Goal: Transaction & Acquisition: Purchase product/service

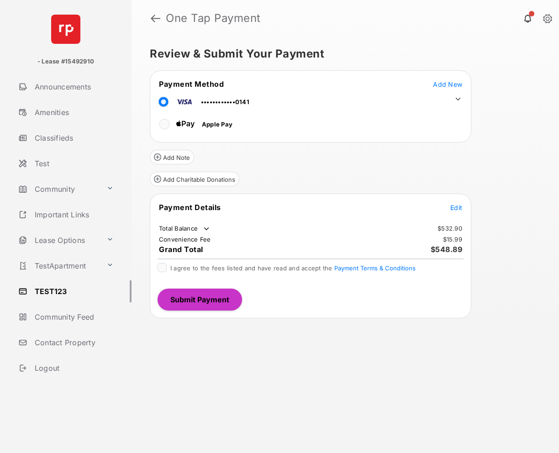
click at [453, 205] on span "Edit" at bounding box center [456, 208] width 12 height 8
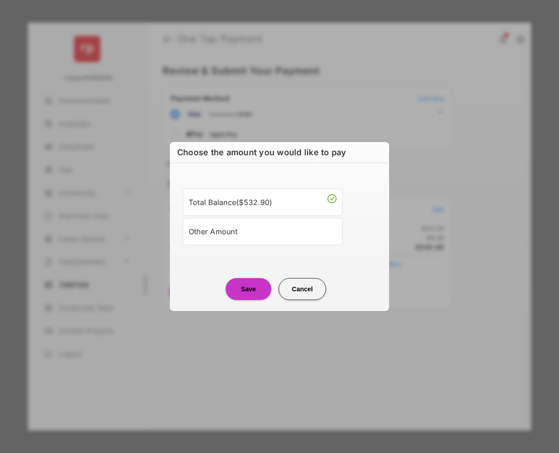
click at [287, 231] on div "Other Amount" at bounding box center [263, 232] width 148 height 16
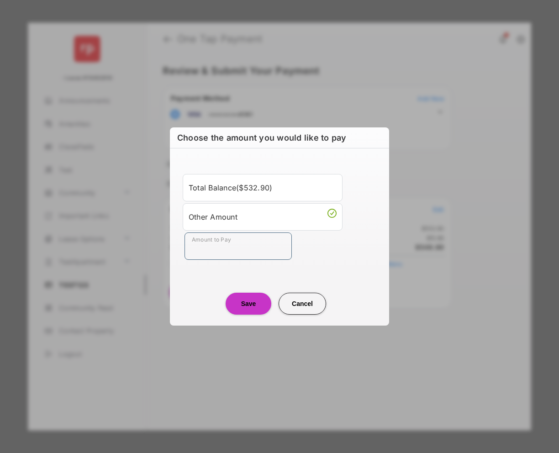
click at [277, 247] on input "Amount to Pay" at bounding box center [238, 245] width 107 height 27
type input "**"
click at [253, 308] on button "Save" at bounding box center [249, 304] width 46 height 22
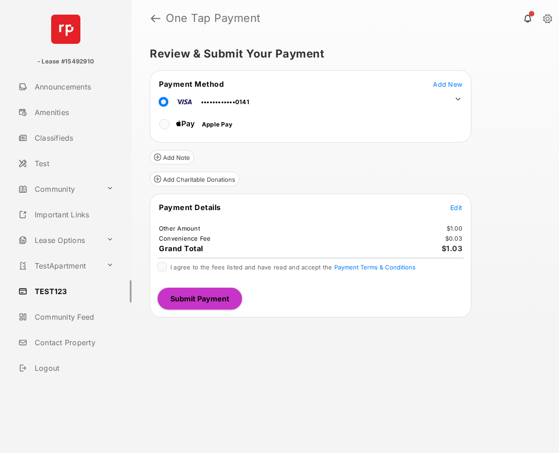
click at [205, 263] on label "I agree to the fees listed and have read and accept the Payment Terms & Conditi…" at bounding box center [292, 266] width 245 height 9
click at [205, 293] on button "Submit Payment" at bounding box center [200, 299] width 84 height 22
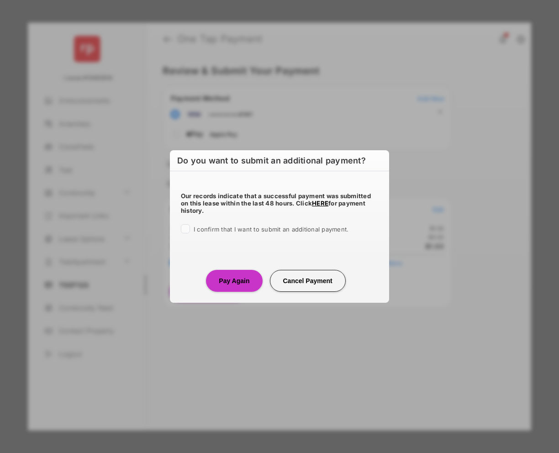
click at [237, 230] on span "I confirm that I want to submit an additional payment." at bounding box center [271, 229] width 155 height 7
click at [233, 283] on button "Pay Again" at bounding box center [234, 281] width 56 height 22
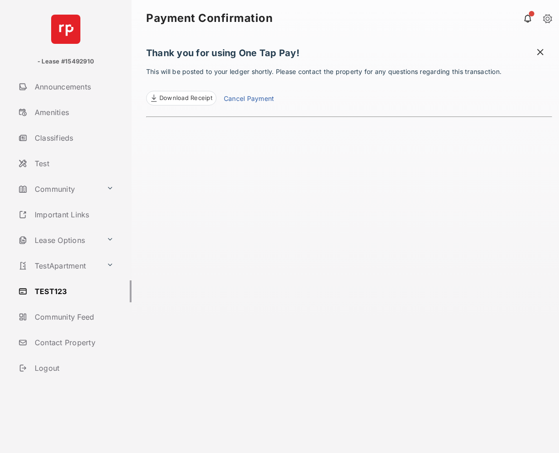
click at [544, 54] on span at bounding box center [540, 52] width 9 height 11
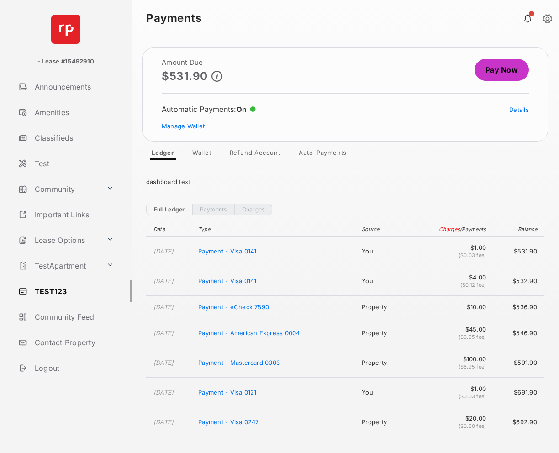
click at [517, 71] on link "Pay Now" at bounding box center [502, 70] width 54 height 22
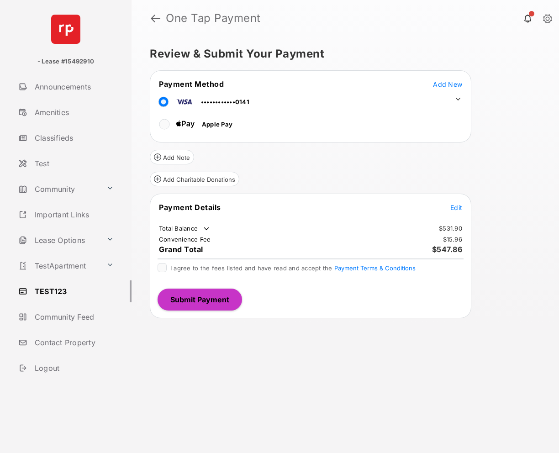
click at [455, 97] on icon at bounding box center [458, 99] width 8 height 8
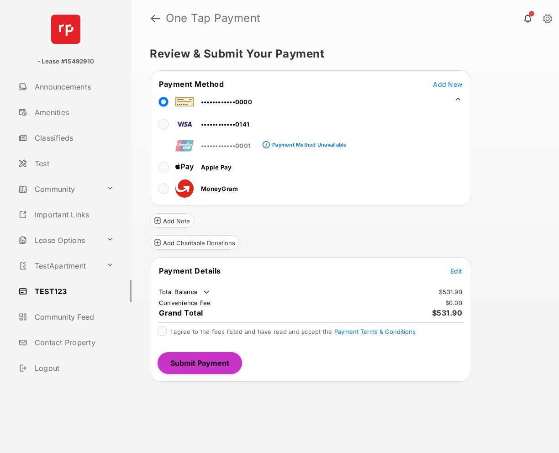
click at [461, 270] on span "Edit" at bounding box center [456, 271] width 12 height 8
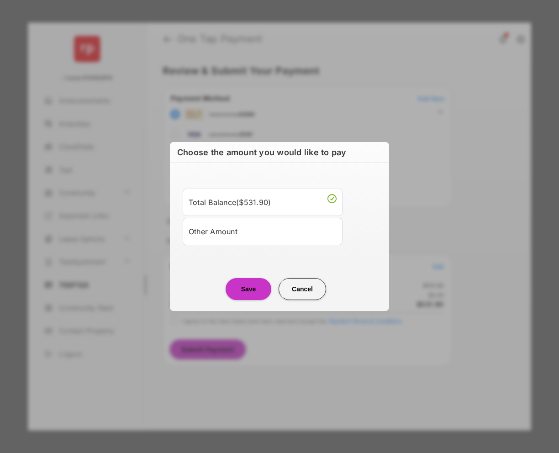
click at [288, 233] on div "Other Amount" at bounding box center [263, 232] width 148 height 16
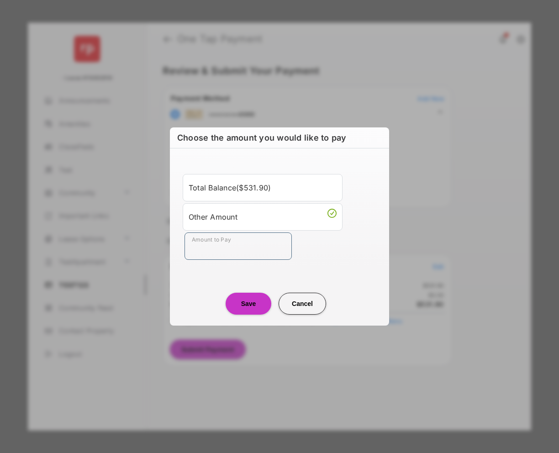
click at [246, 254] on input "Amount to Pay" at bounding box center [238, 245] width 107 height 27
type input "****"
click at [259, 304] on button "Save" at bounding box center [249, 304] width 46 height 22
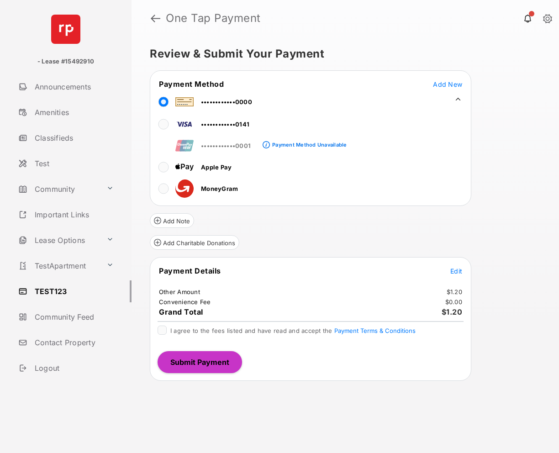
click at [187, 329] on span "I agree to the fees listed and have read and accept the Payment Terms & Conditi…" at bounding box center [292, 330] width 245 height 7
click at [203, 354] on button "Submit Payment" at bounding box center [200, 362] width 84 height 22
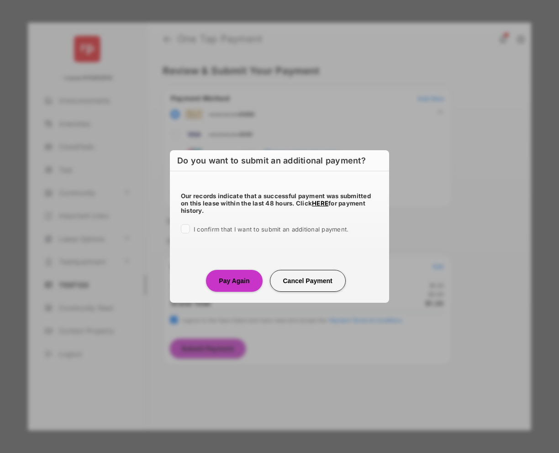
click at [230, 228] on span "I confirm that I want to submit an additional payment." at bounding box center [271, 229] width 155 height 7
click at [236, 273] on button "Pay Again" at bounding box center [234, 281] width 56 height 22
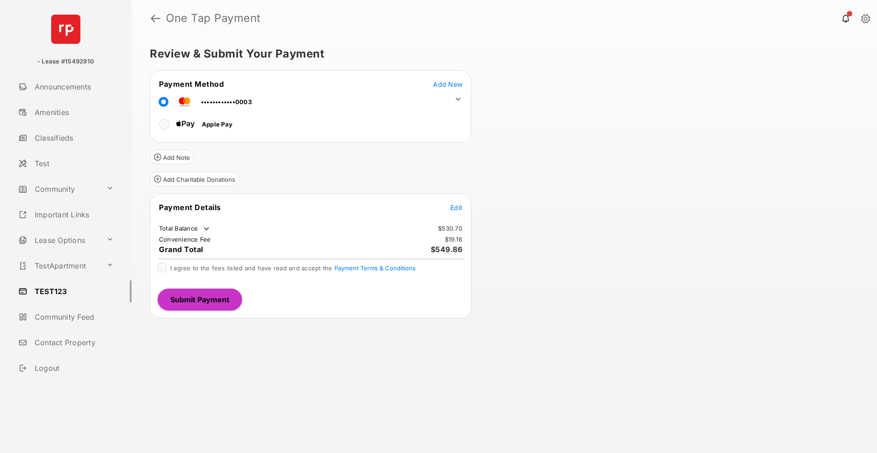
click at [448, 209] on tr "Payment Details Edit" at bounding box center [310, 212] width 319 height 21
click at [457, 208] on span "Edit" at bounding box center [456, 208] width 12 height 8
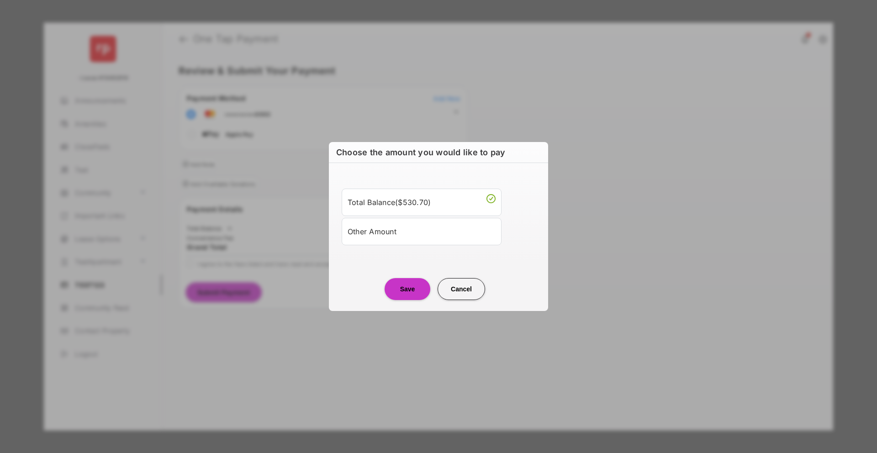
click at [361, 233] on div "Other Amount" at bounding box center [422, 232] width 148 height 16
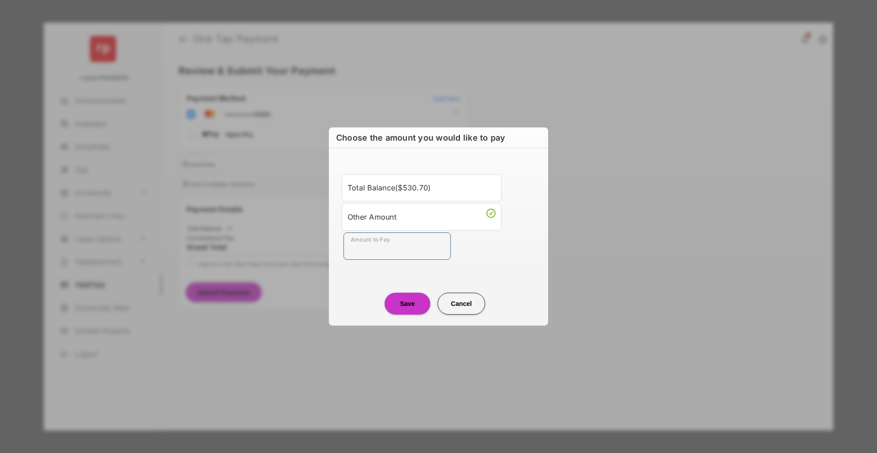
click at [365, 255] on input "Amount to Pay" at bounding box center [396, 245] width 107 height 27
type input "****"
click at [398, 304] on button "Save" at bounding box center [408, 304] width 46 height 22
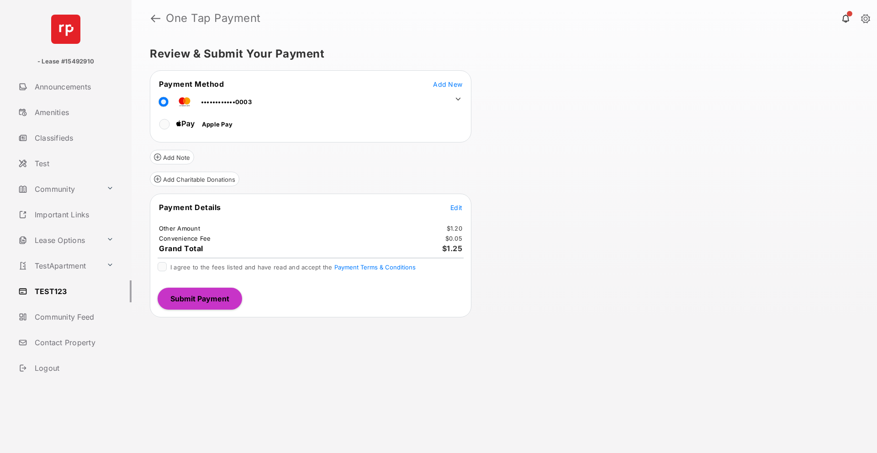
click at [233, 264] on span "I agree to the fees listed and have read and accept the Payment Terms & Conditi…" at bounding box center [292, 267] width 245 height 7
click at [231, 292] on button "Submit Payment" at bounding box center [200, 299] width 84 height 22
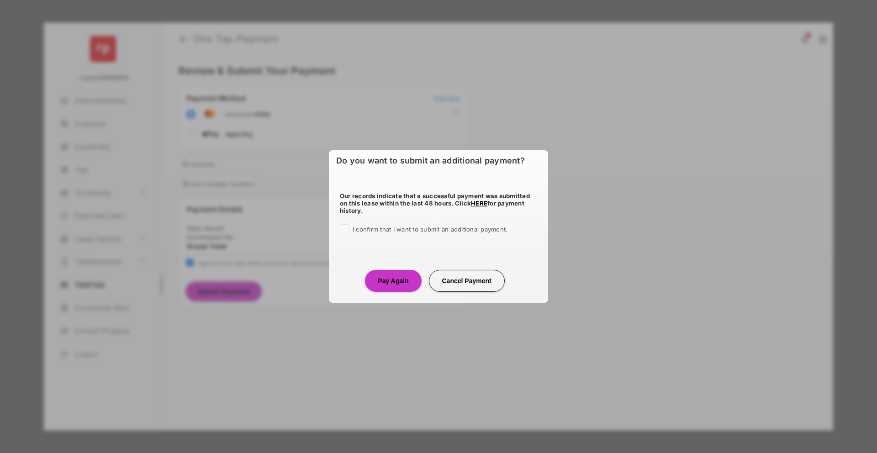
click at [385, 227] on span "I confirm that I want to submit an additional payment." at bounding box center [430, 229] width 155 height 7
click at [410, 286] on button "Pay Again" at bounding box center [393, 281] width 56 height 22
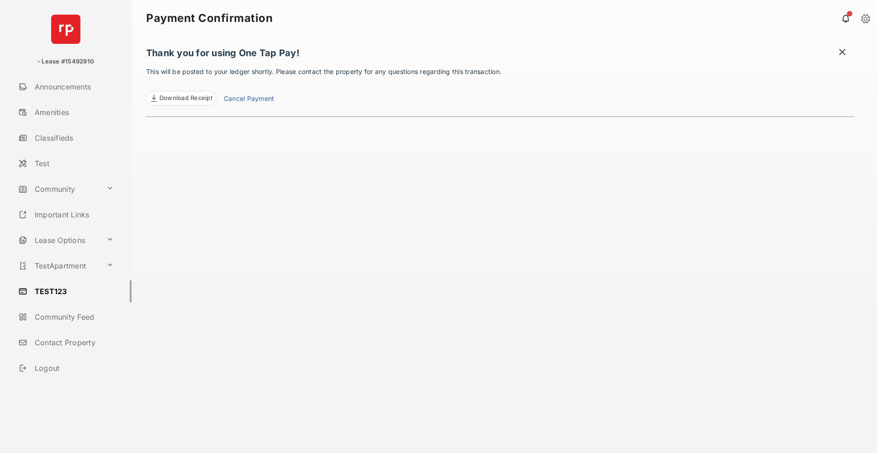
click at [844, 53] on span at bounding box center [842, 52] width 9 height 11
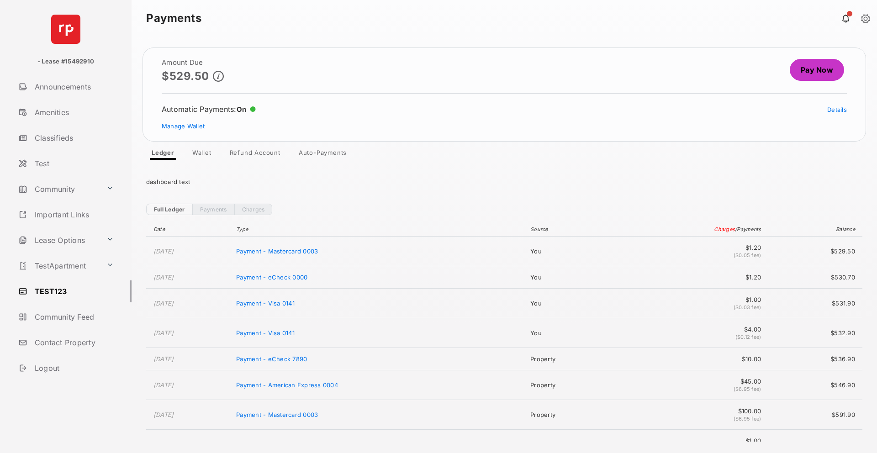
click at [830, 68] on link "Pay Now" at bounding box center [817, 70] width 54 height 22
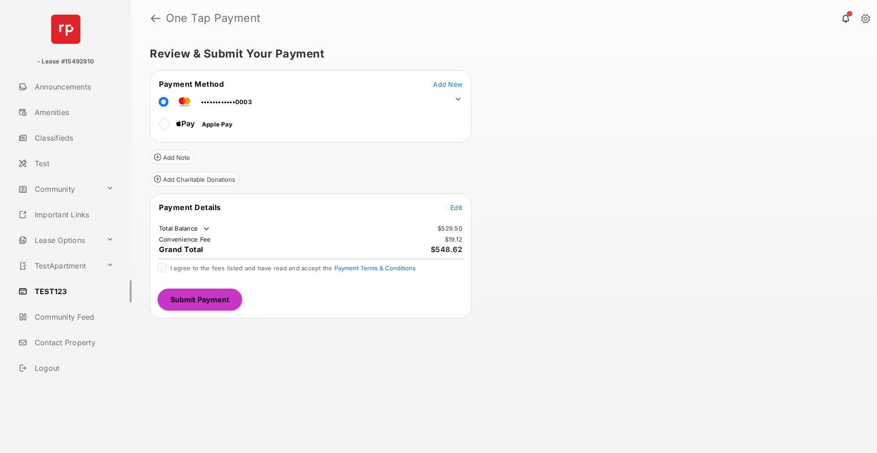
click at [457, 99] on icon at bounding box center [458, 99] width 5 height 3
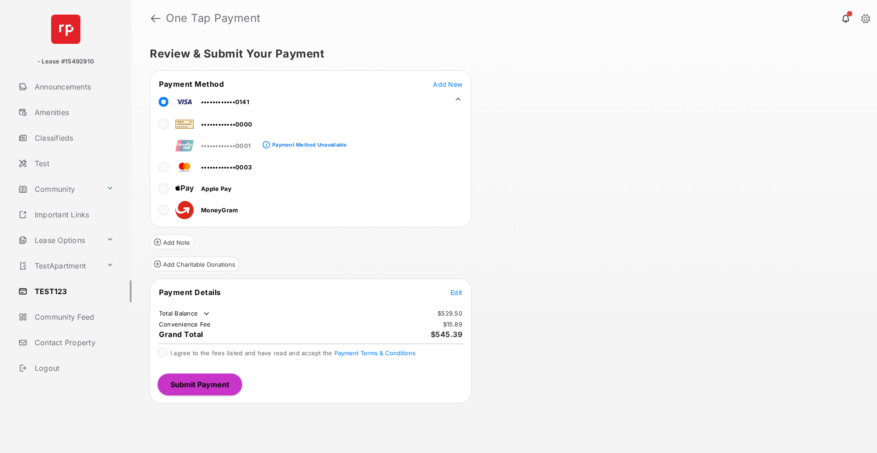
click at [461, 290] on span "Edit" at bounding box center [456, 293] width 12 height 8
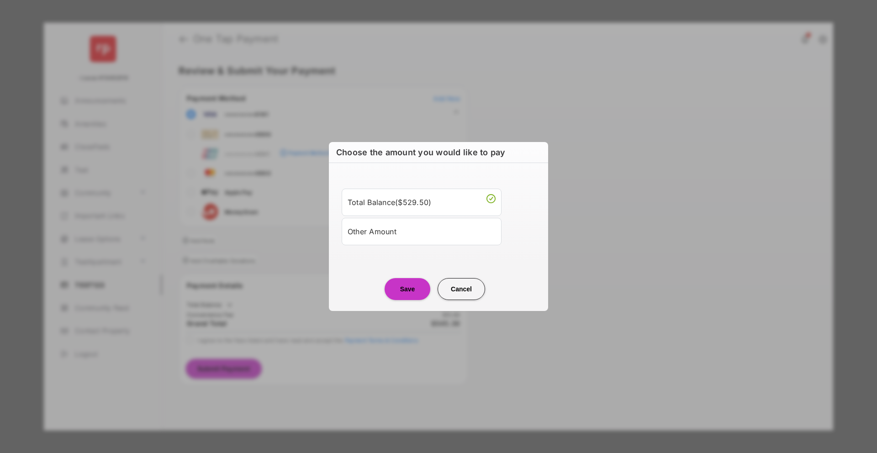
click at [363, 241] on li "Other Amount" at bounding box center [422, 231] width 160 height 27
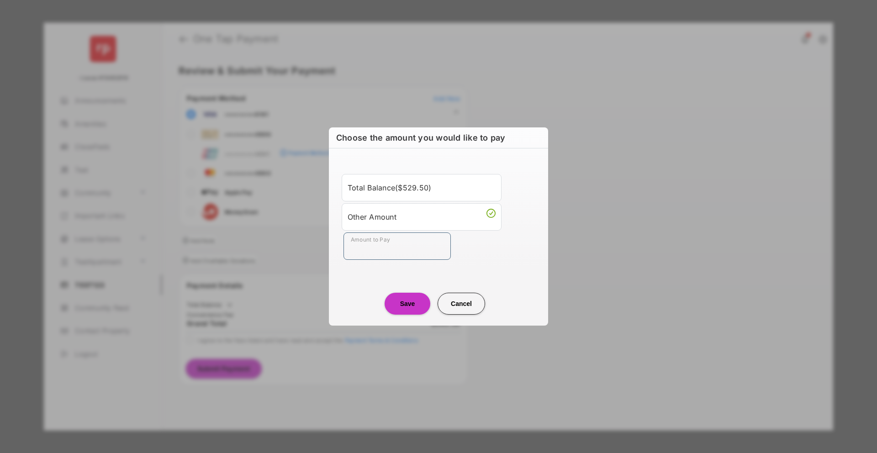
click at [363, 243] on input "Amount to Pay" at bounding box center [396, 245] width 107 height 27
type input "**"
click at [396, 305] on button "Save" at bounding box center [408, 304] width 46 height 22
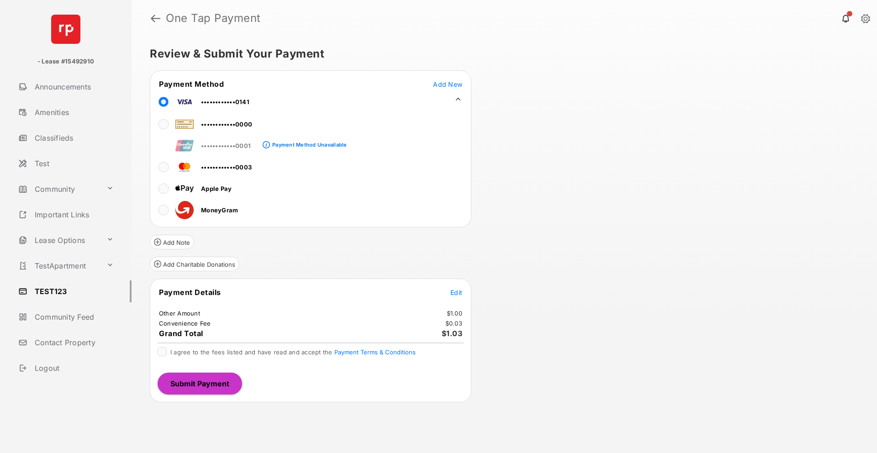
drag, startPoint x: 222, startPoint y: 354, endPoint x: 222, endPoint y: 369, distance: 15.5
click at [222, 356] on div "I agree to the fees listed and have read and accept the Payment Terms & Conditi…" at bounding box center [292, 352] width 245 height 11
click at [222, 352] on span "I agree to the fees listed and have read and accept the Payment Terms & Conditi…" at bounding box center [292, 351] width 245 height 7
click at [219, 378] on button "Submit Payment" at bounding box center [200, 384] width 84 height 22
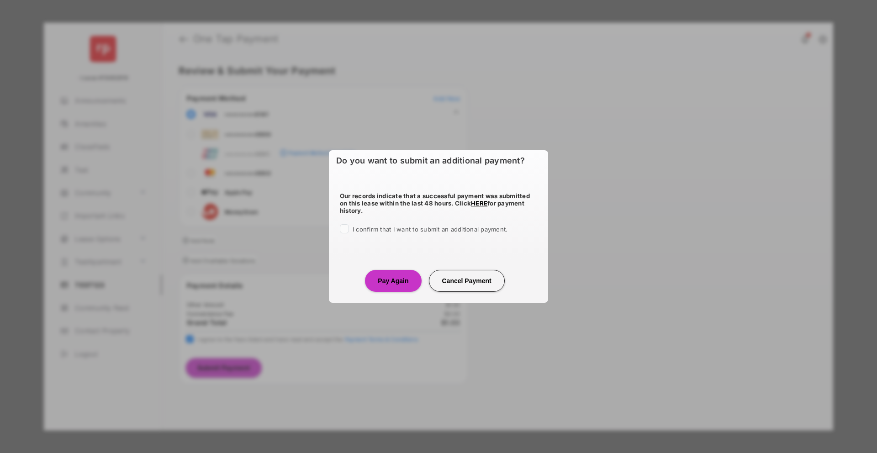
click at [379, 227] on span "I confirm that I want to submit an additional payment." at bounding box center [430, 229] width 155 height 7
click at [390, 289] on button "Pay Again" at bounding box center [393, 281] width 56 height 22
